Goal: Information Seeking & Learning: Learn about a topic

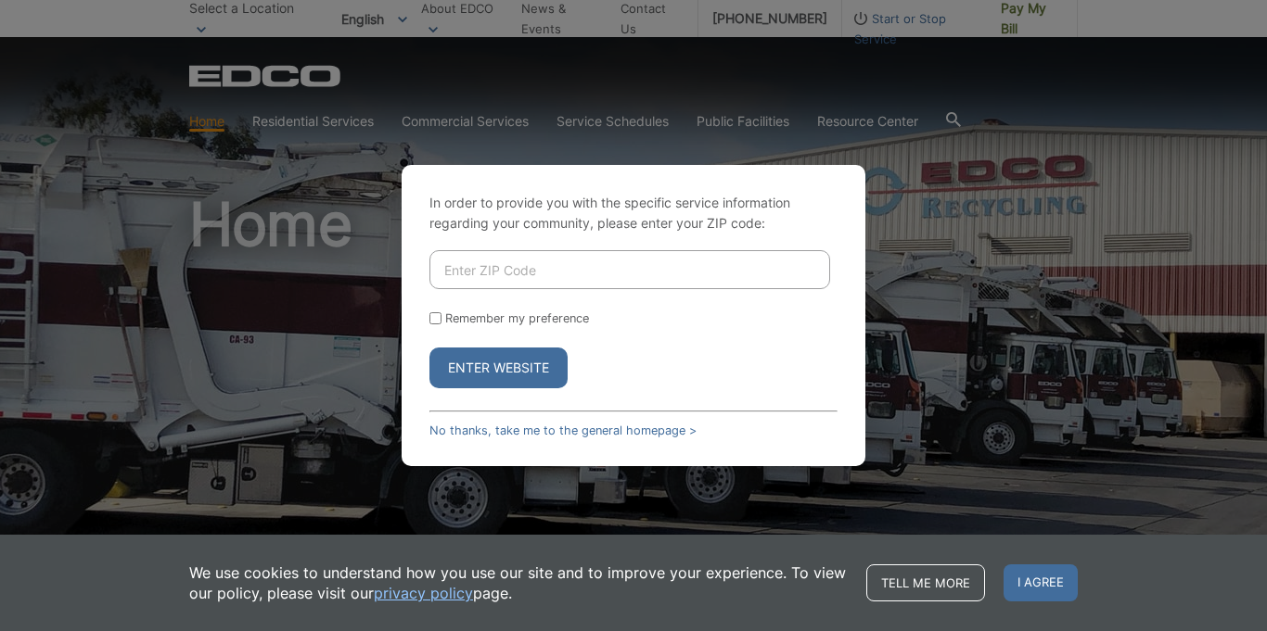
click at [220, 287] on div "In order to provide you with the specific service information regarding your co…" at bounding box center [633, 315] width 1267 height 631
click at [222, 286] on div "In order to provide you with the specific service information regarding your co…" at bounding box center [633, 315] width 1267 height 631
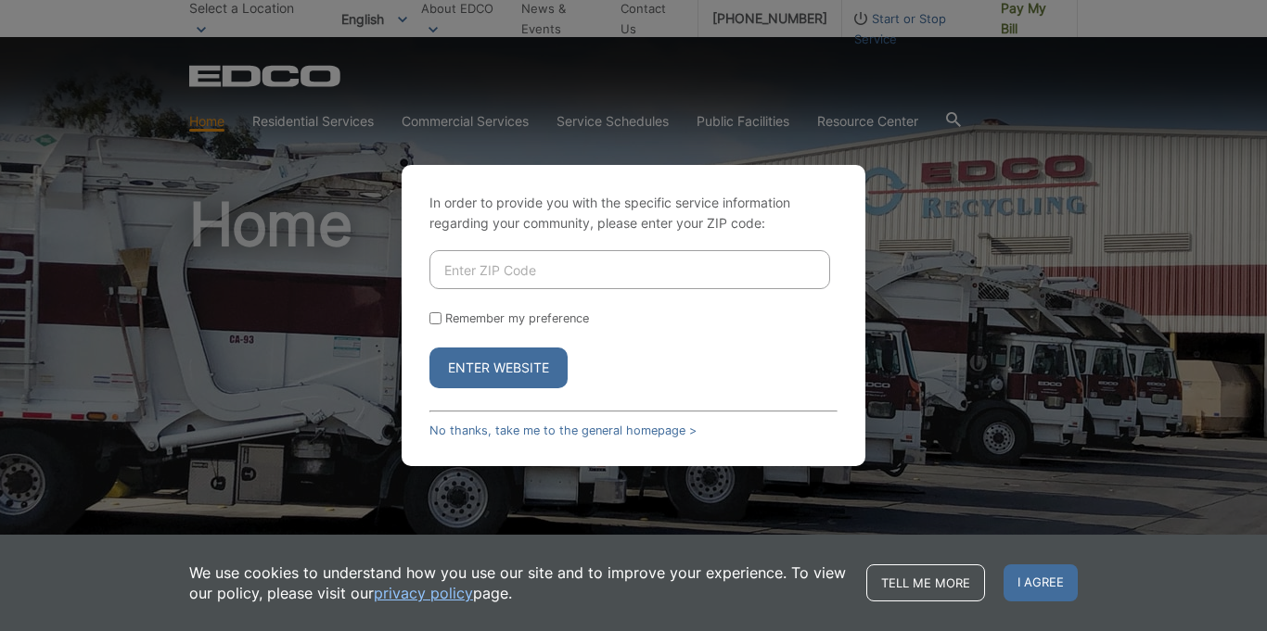
click at [223, 284] on div "In order to provide you with the specific service information regarding your co…" at bounding box center [633, 315] width 1267 height 631
click at [948, 582] on link "Tell me more" at bounding box center [925, 583] width 119 height 37
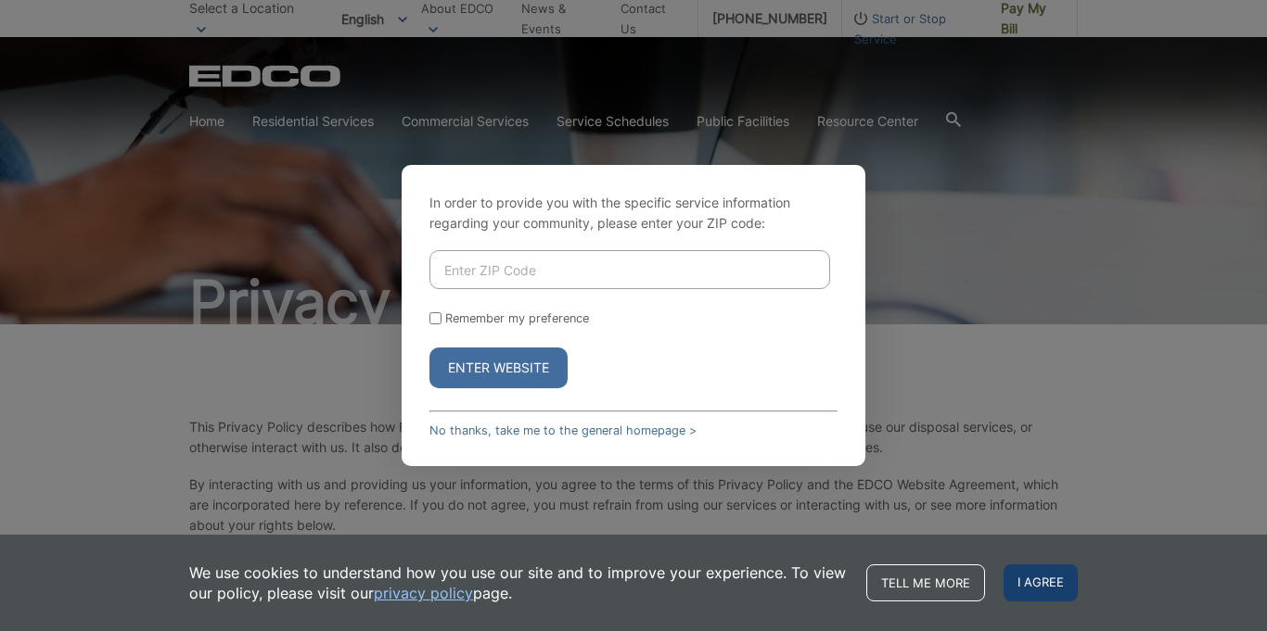
click at [1030, 581] on span "I agree" at bounding box center [1040, 583] width 74 height 37
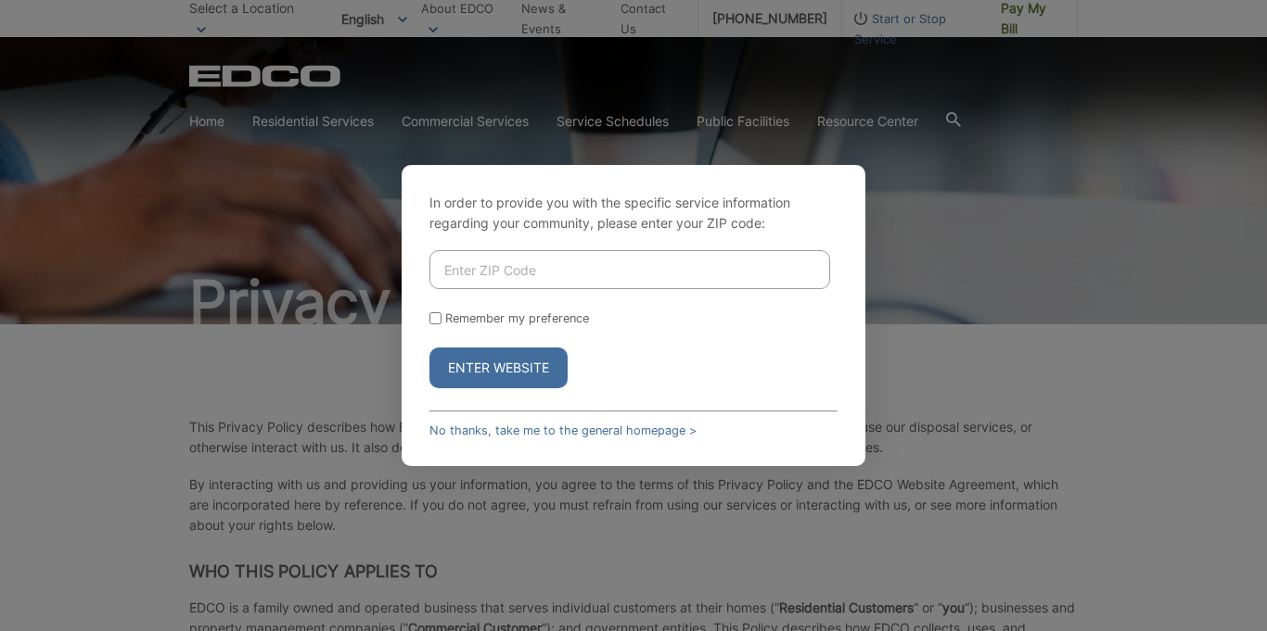
click at [321, 223] on div "In order to provide you with the specific service information regarding your co…" at bounding box center [633, 315] width 1267 height 631
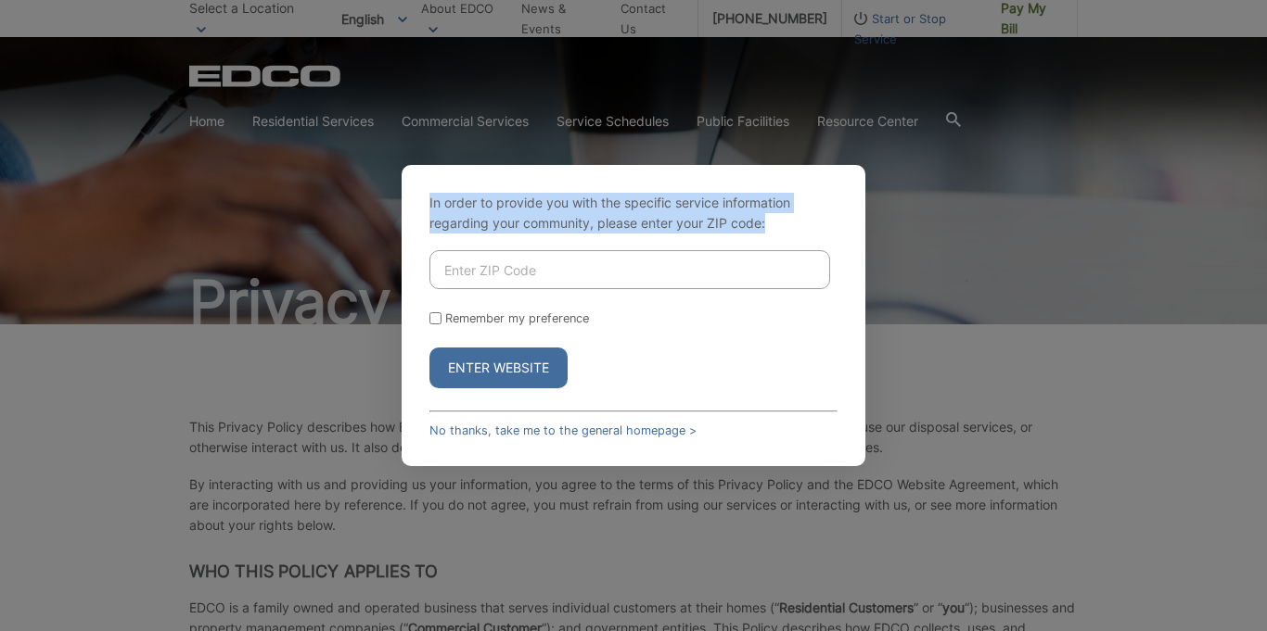
click at [321, 223] on div "In order to provide you with the specific service information regarding your co…" at bounding box center [633, 315] width 1267 height 631
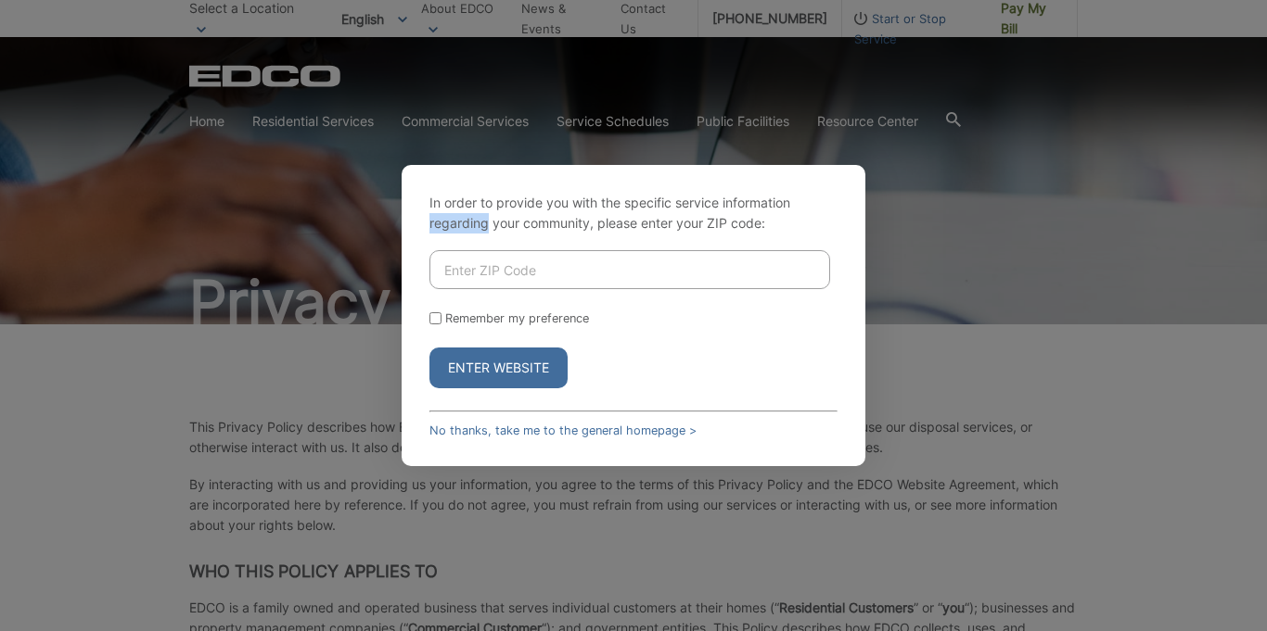
click at [321, 223] on div "In order to provide you with the specific service information regarding your co…" at bounding box center [633, 315] width 1267 height 631
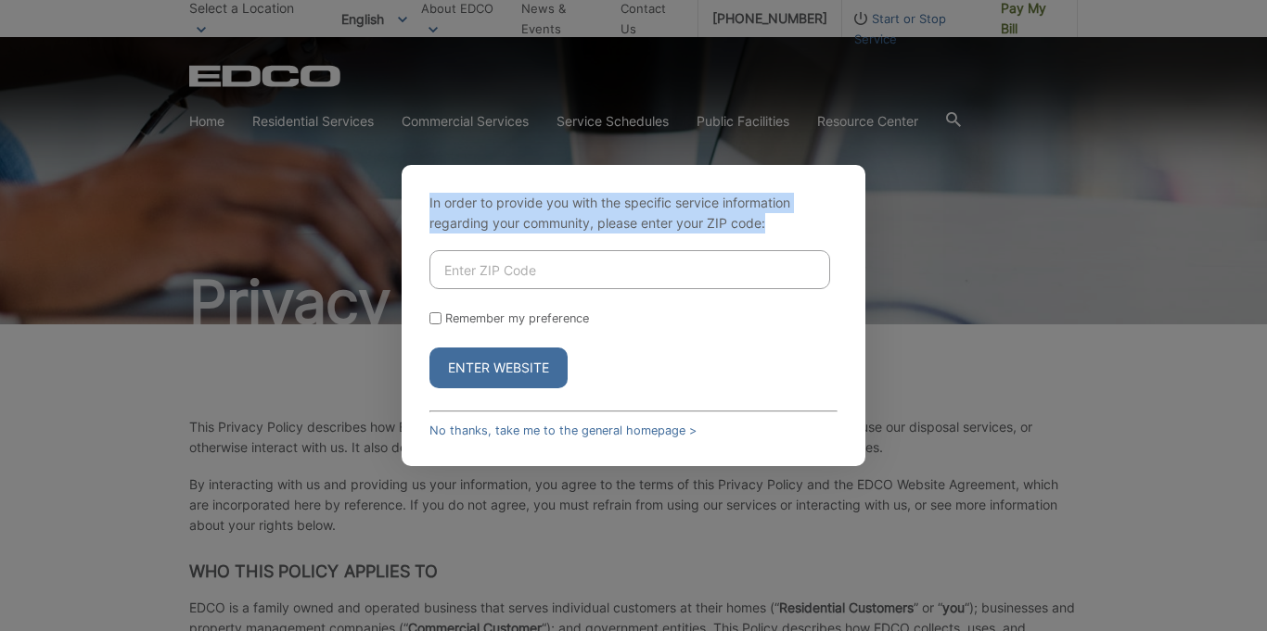
click at [321, 223] on div "In order to provide you with the specific service information regarding your co…" at bounding box center [633, 315] width 1267 height 631
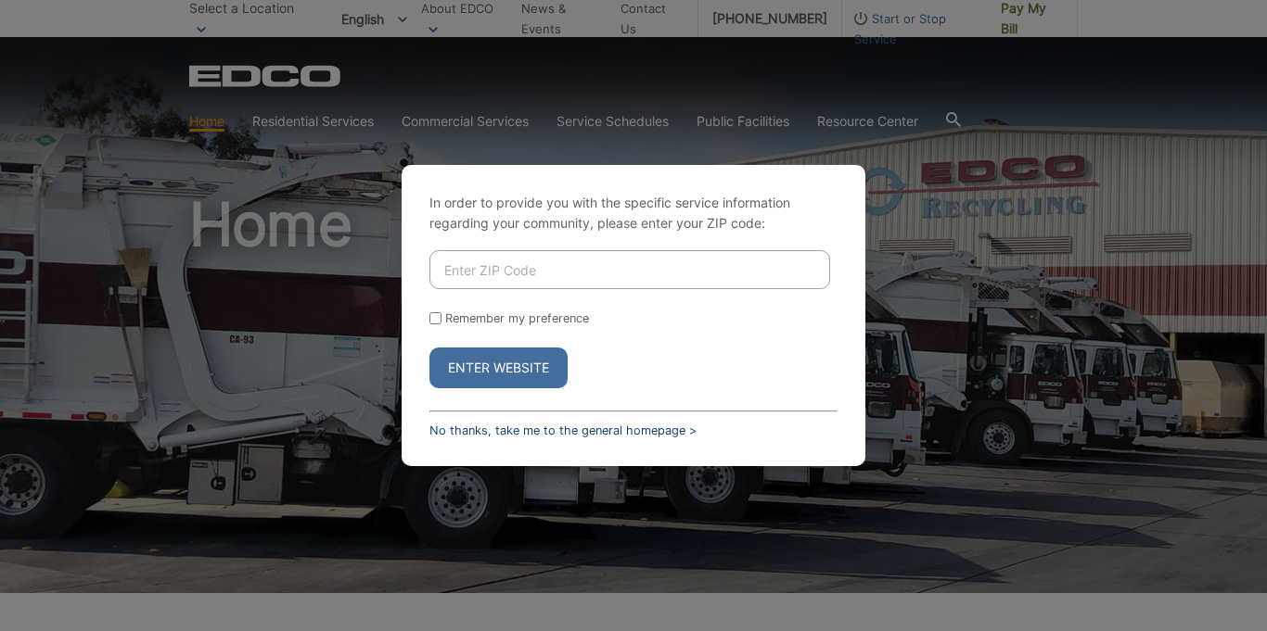
click at [540, 427] on link "No thanks, take me to the general homepage >" at bounding box center [562, 431] width 267 height 14
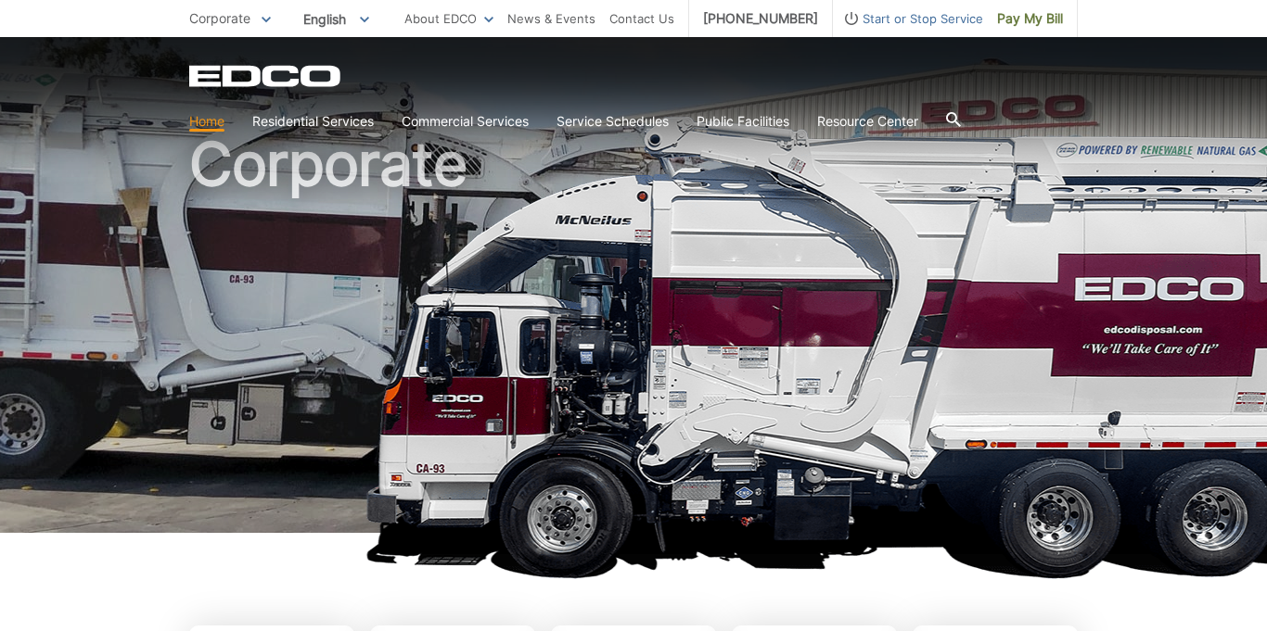
scroll to position [65, 0]
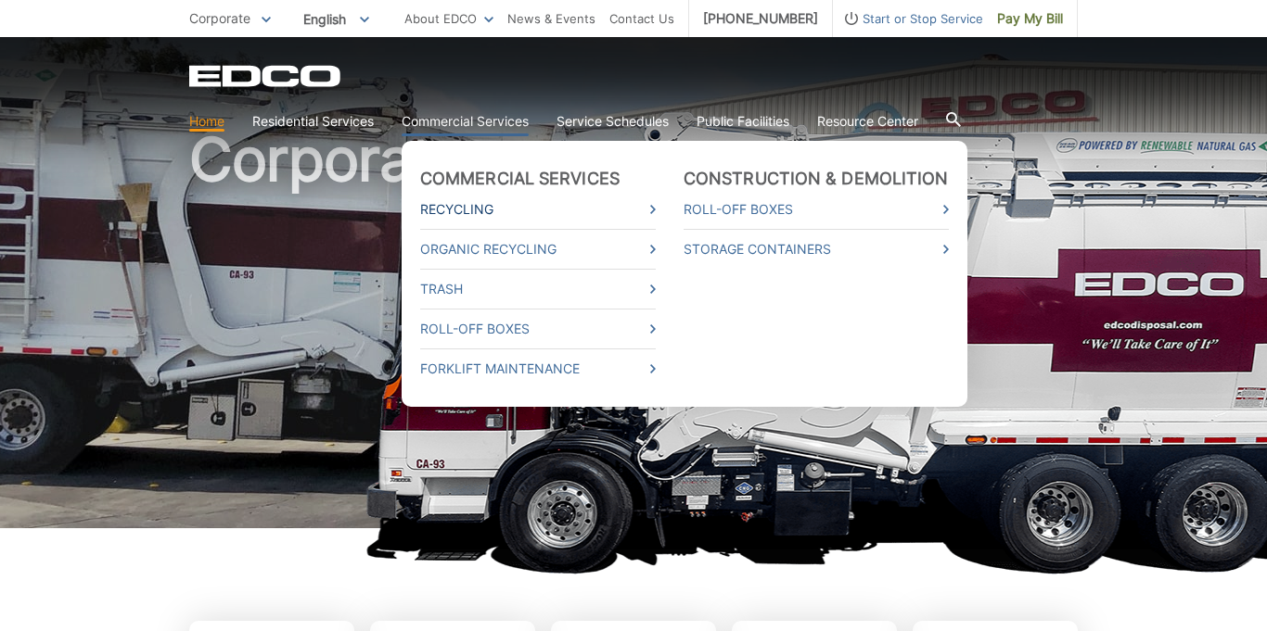
click at [651, 210] on link "Recycling" at bounding box center [538, 209] width 236 height 20
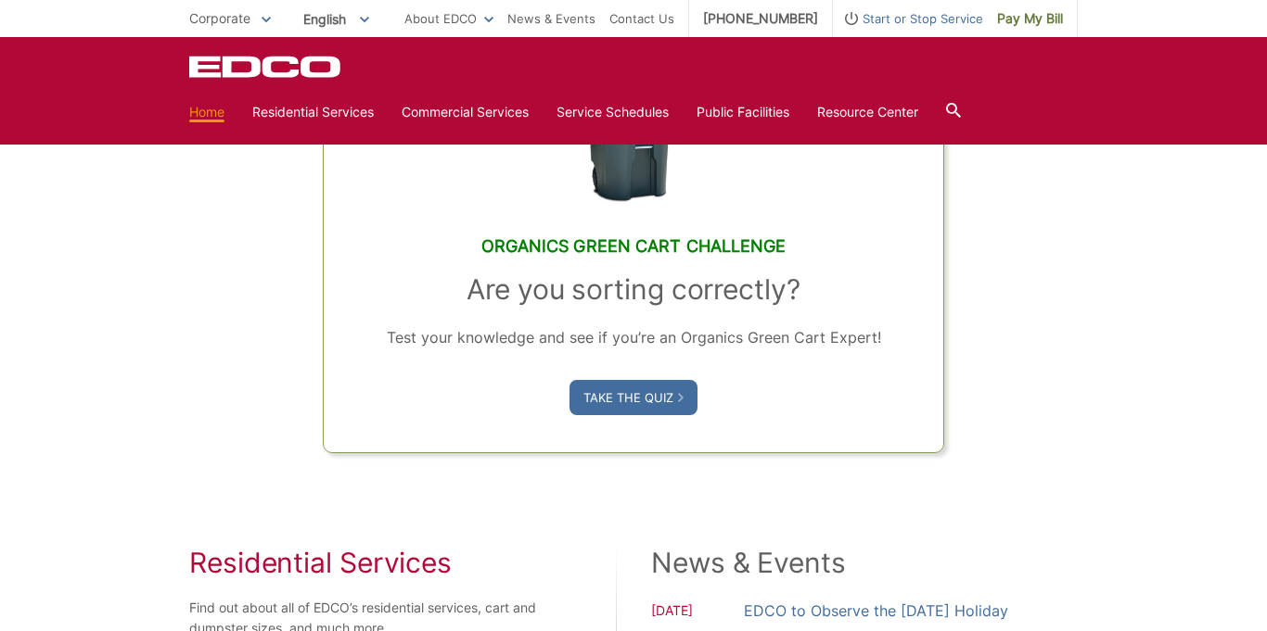
scroll to position [0, 0]
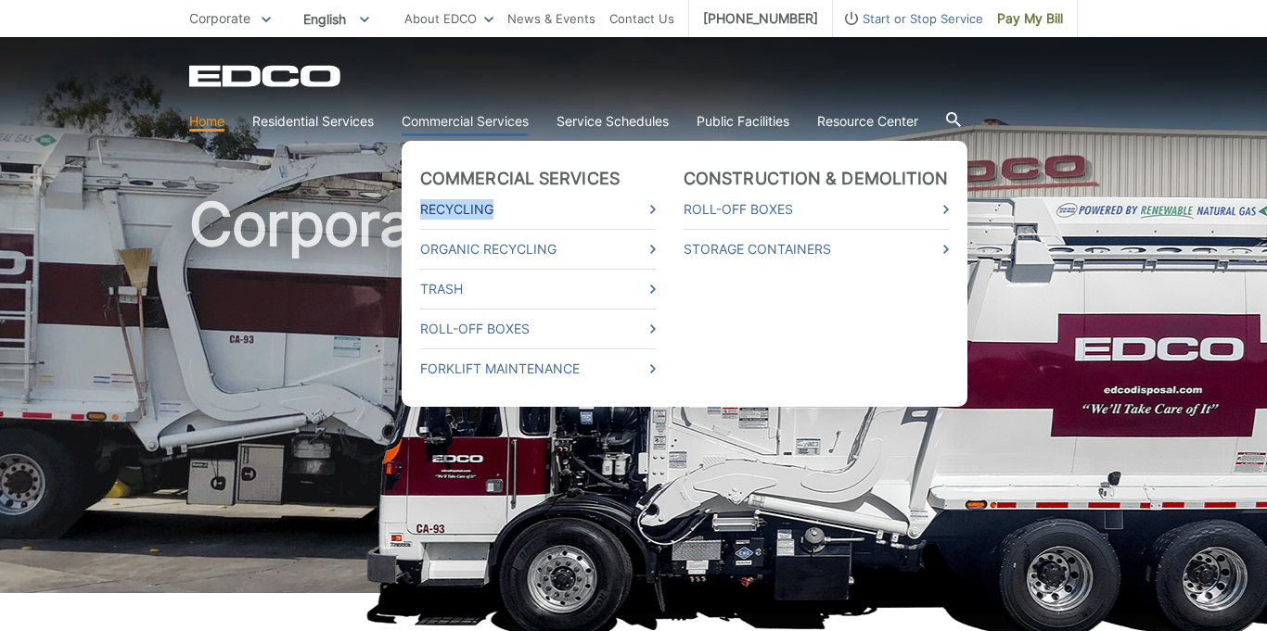
drag, startPoint x: 419, startPoint y: 194, endPoint x: 451, endPoint y: 208, distance: 34.5
click at [499, 206] on ul "Commercial Services Recycling Organic Recycling Trash Roll-Off Boxes Forklift M…" at bounding box center [685, 274] width 566 height 266
copy link "Recycling"
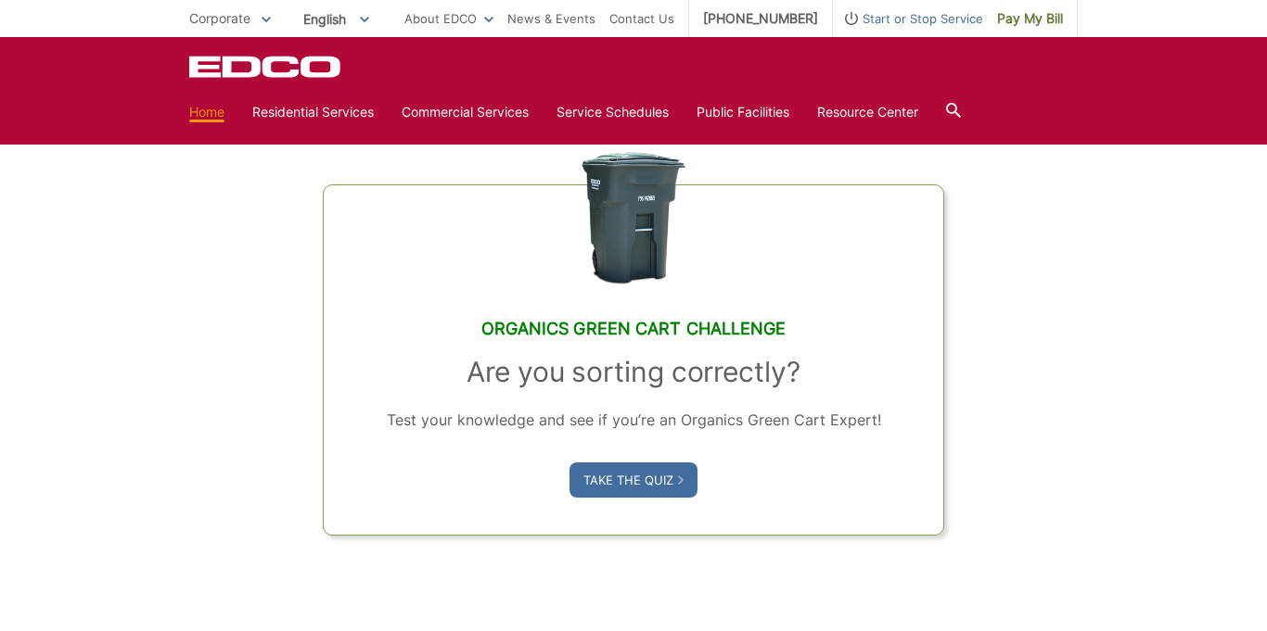
scroll to position [958, 0]
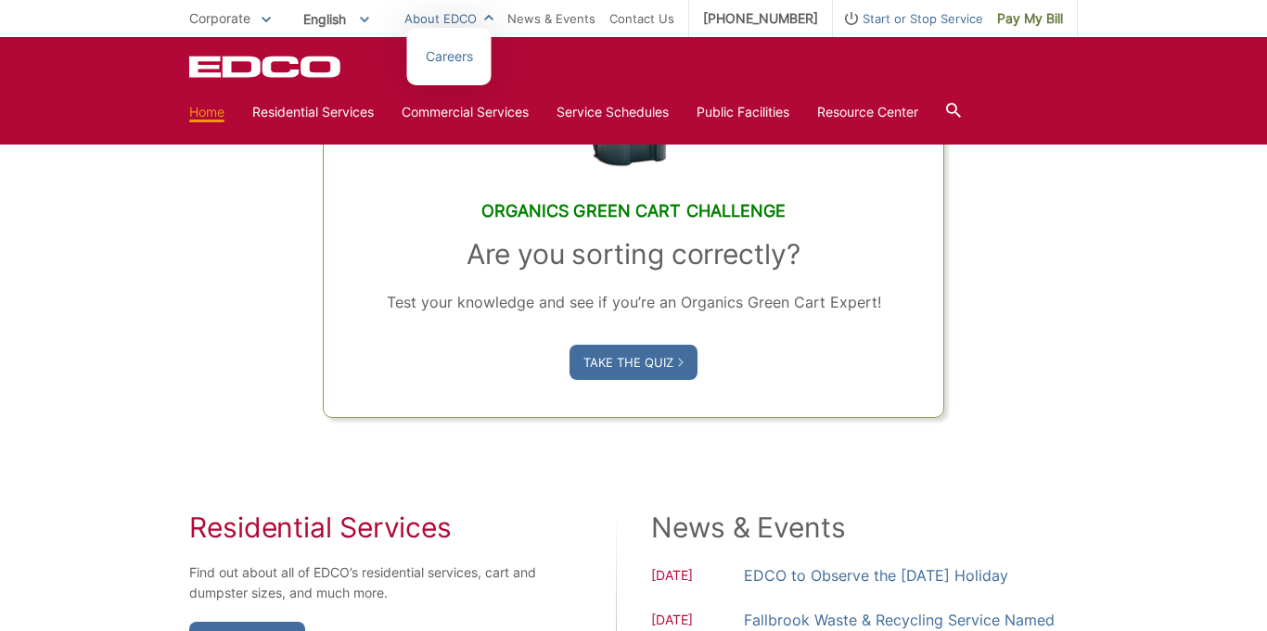
click at [451, 19] on link "About EDCO" at bounding box center [448, 18] width 89 height 20
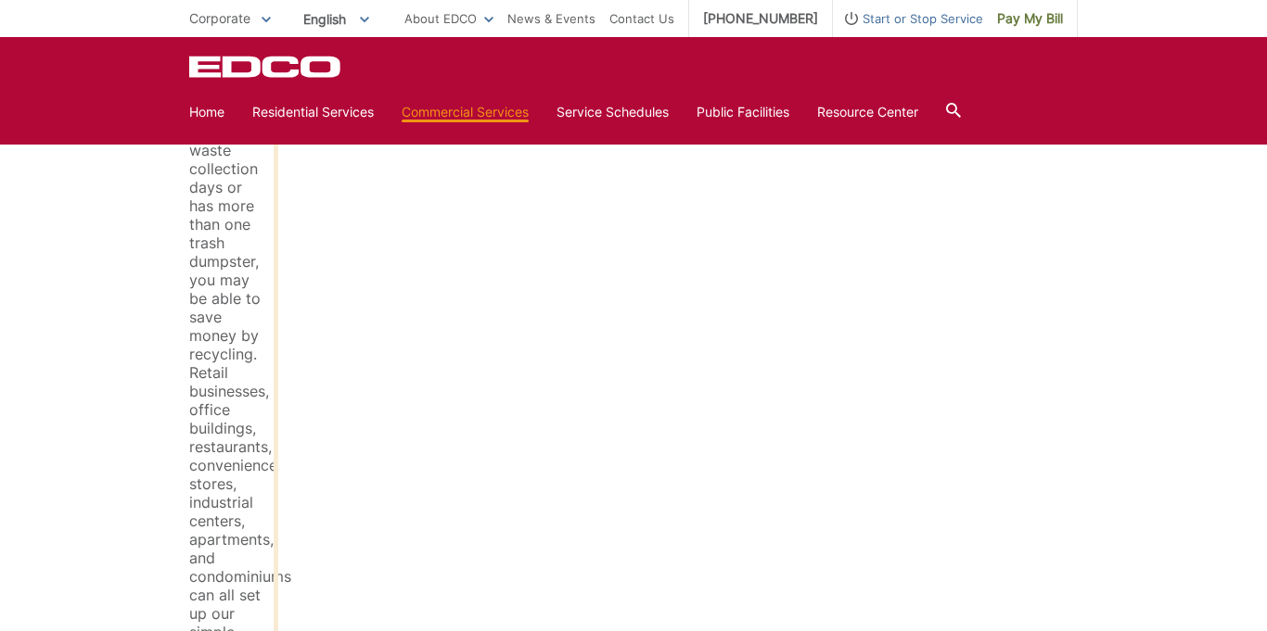
scroll to position [976, 0]
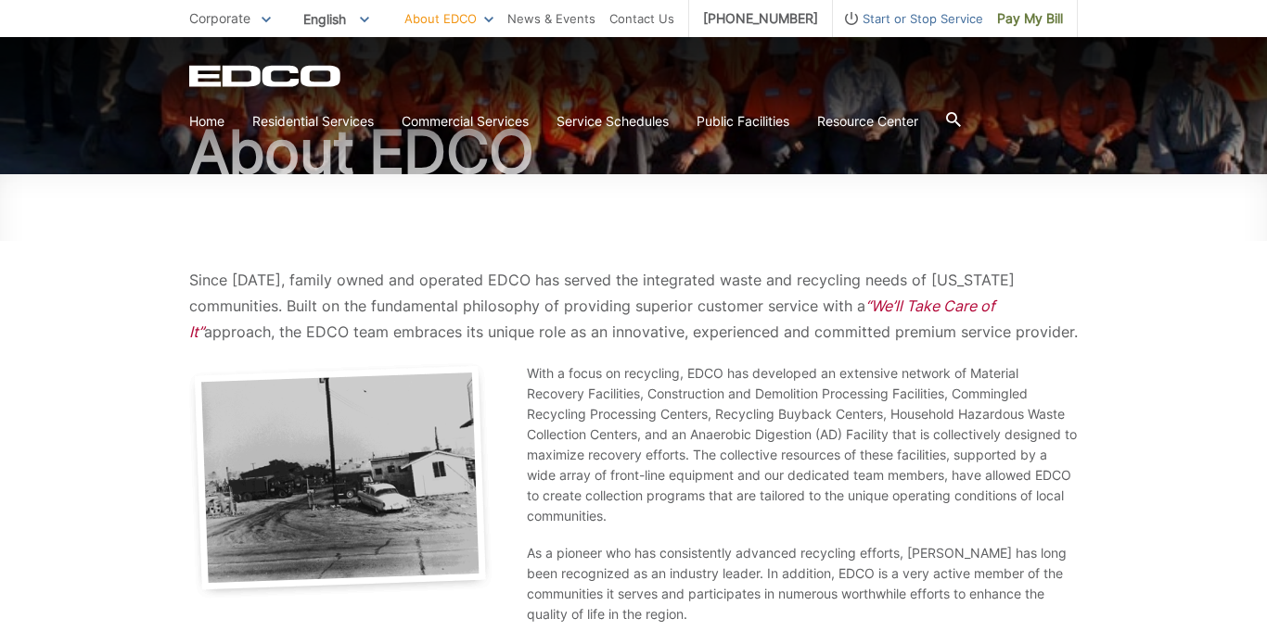
scroll to position [153, 0]
